Goal: Information Seeking & Learning: Check status

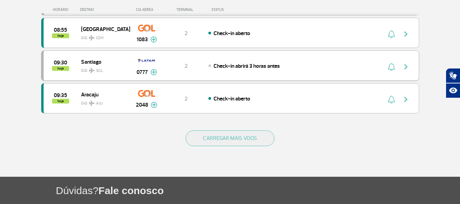
scroll to position [714, 0]
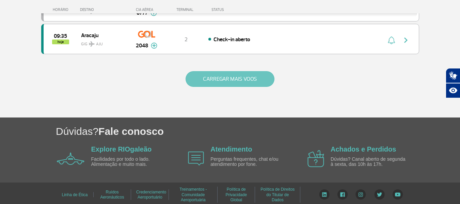
click at [206, 83] on button "CARREGAR MAIS VOOS" at bounding box center [229, 79] width 89 height 16
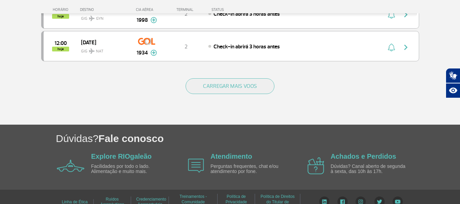
scroll to position [1371, 0]
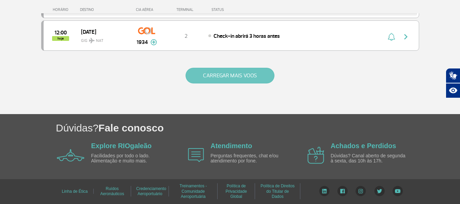
click at [215, 79] on button "CARREGAR MAIS VOOS" at bounding box center [229, 76] width 89 height 16
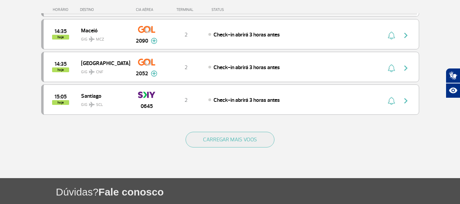
scroll to position [2017, 0]
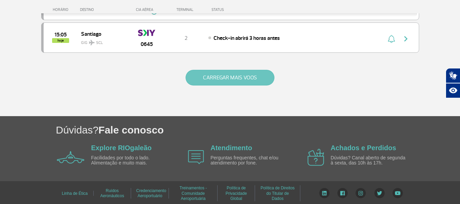
click at [204, 83] on button "CARREGAR MAIS VOOS" at bounding box center [229, 78] width 89 height 16
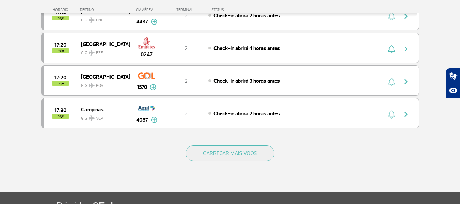
scroll to position [2595, 0]
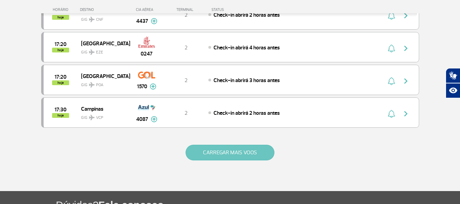
click at [220, 153] on button "CARREGAR MAIS VOOS" at bounding box center [229, 153] width 89 height 16
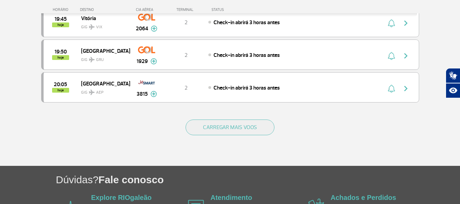
scroll to position [3275, 0]
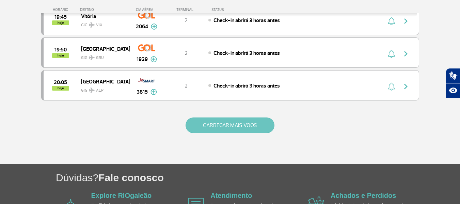
click at [211, 128] on button "CARREGAR MAIS VOOS" at bounding box center [229, 125] width 89 height 16
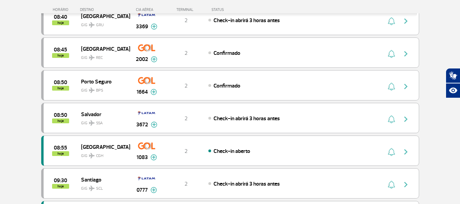
scroll to position [359, 0]
